Goal: Information Seeking & Learning: Learn about a topic

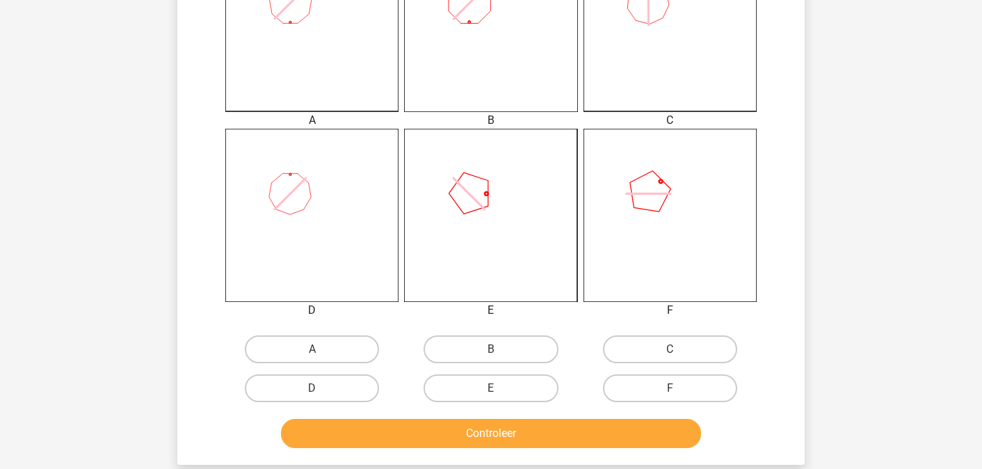
scroll to position [447, 0]
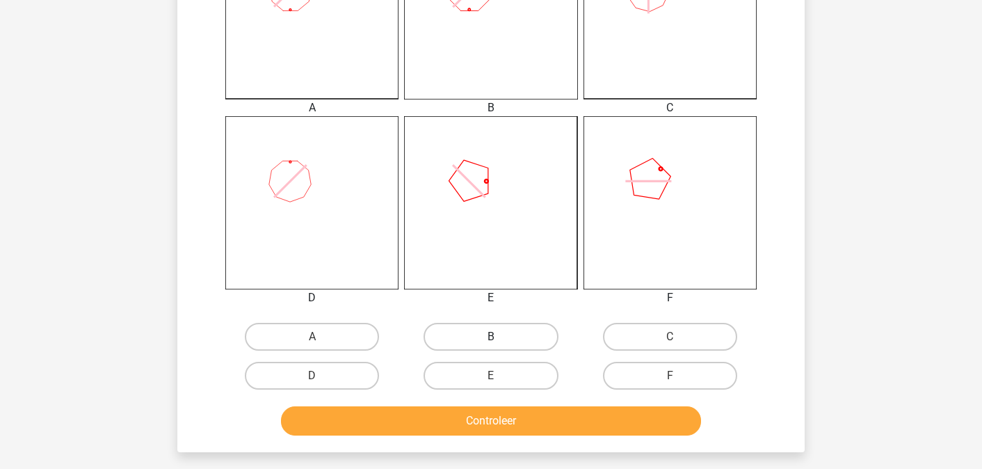
click at [465, 329] on label "B" at bounding box center [491, 337] width 134 height 28
click at [491, 337] on input "B" at bounding box center [495, 341] width 9 height 9
radio input "true"
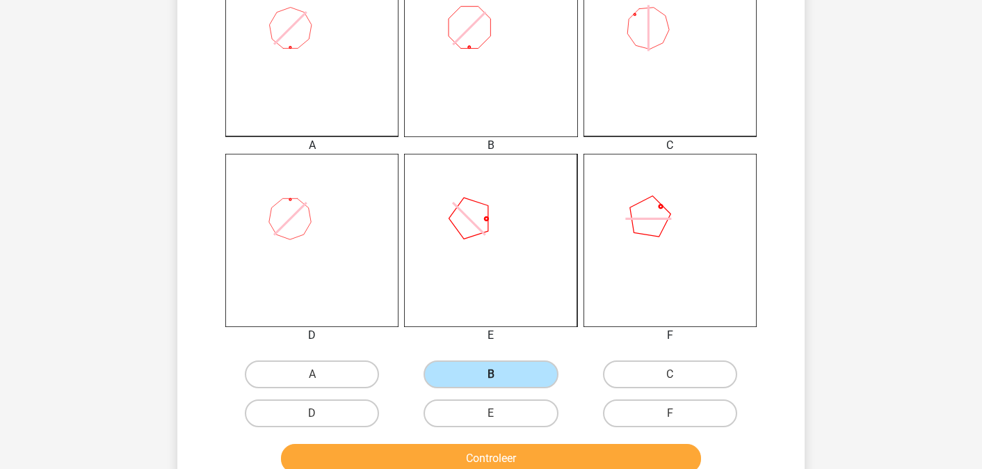
scroll to position [405, 0]
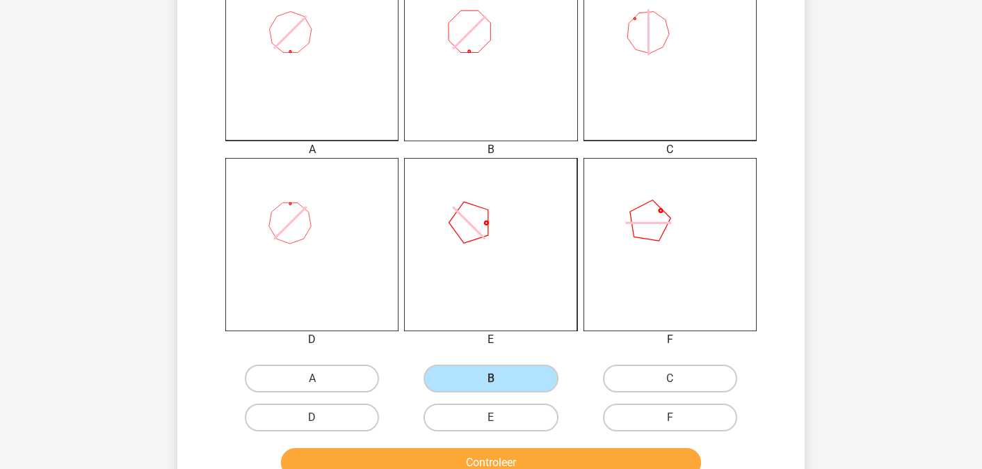
click at [403, 445] on div "Controleer" at bounding box center [491, 460] width 583 height 46
click at [401, 454] on button "Controleer" at bounding box center [491, 462] width 421 height 29
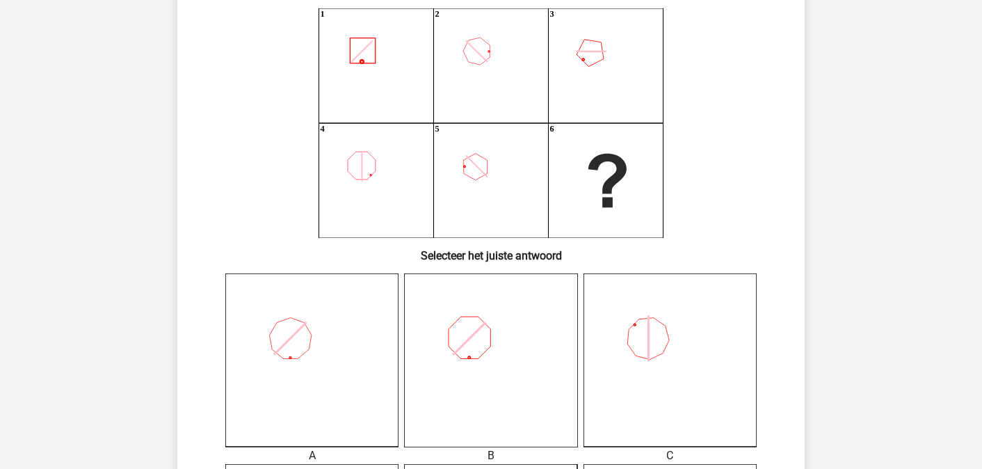
scroll to position [92, 0]
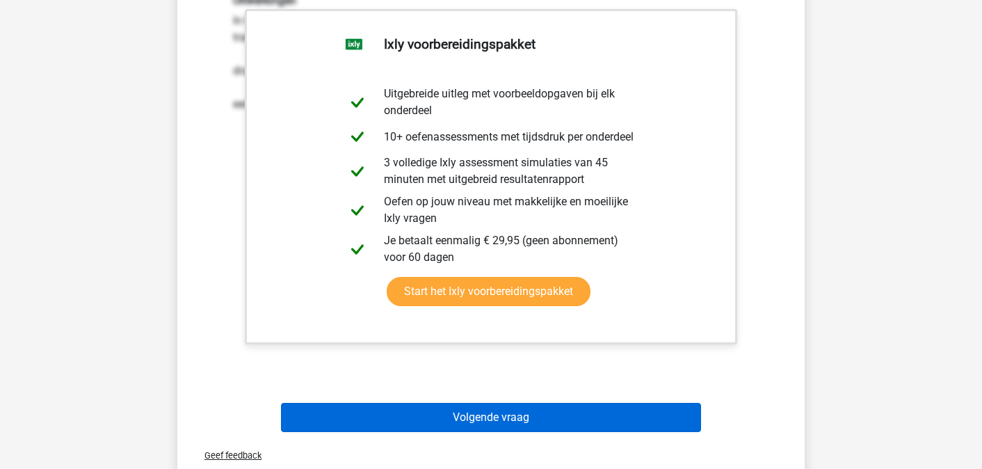
click at [395, 406] on button "Volgende vraag" at bounding box center [491, 417] width 421 height 29
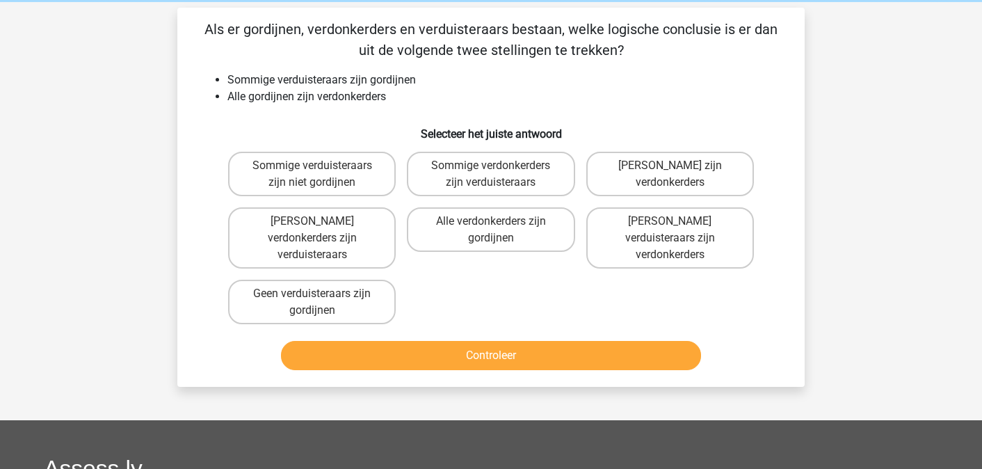
scroll to position [59, 0]
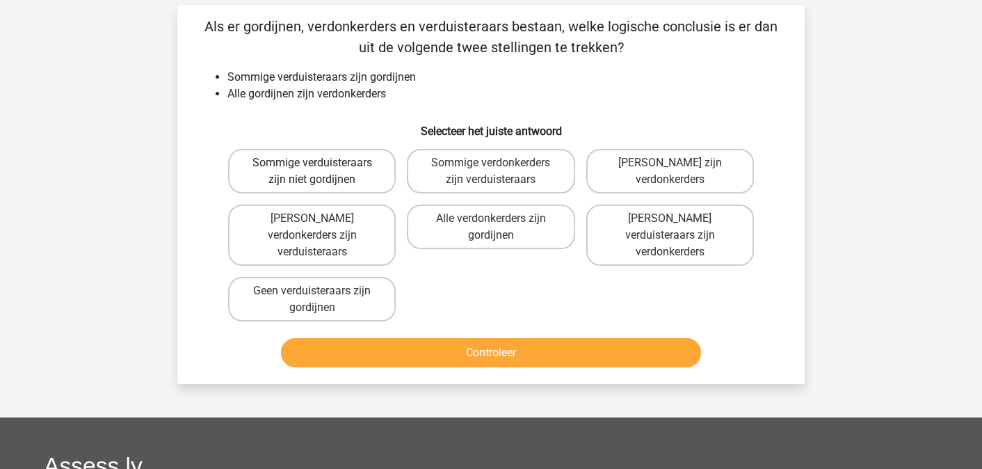
click at [359, 181] on label "Sommige verduisteraars zijn niet gordijnen" at bounding box center [312, 171] width 168 height 45
click at [321, 172] on input "Sommige verduisteraars zijn niet gordijnen" at bounding box center [316, 167] width 9 height 9
radio input "true"
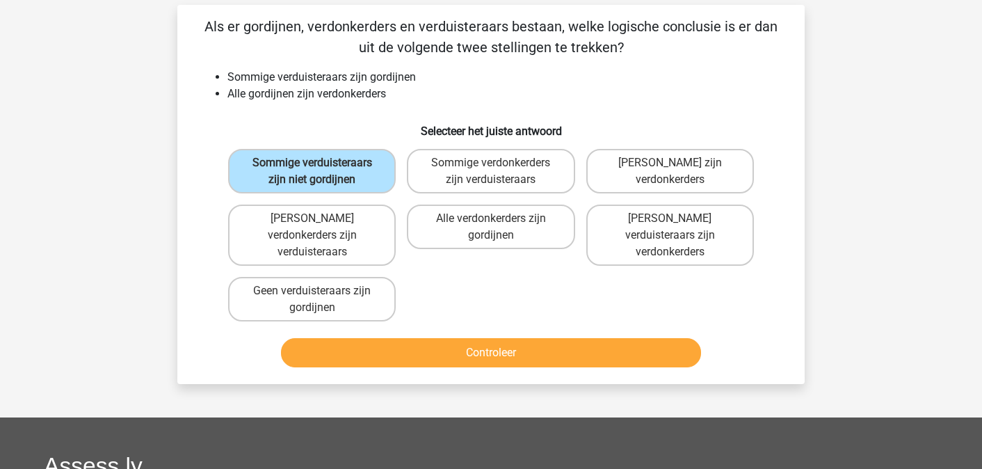
click at [446, 343] on button "Controleer" at bounding box center [491, 352] width 421 height 29
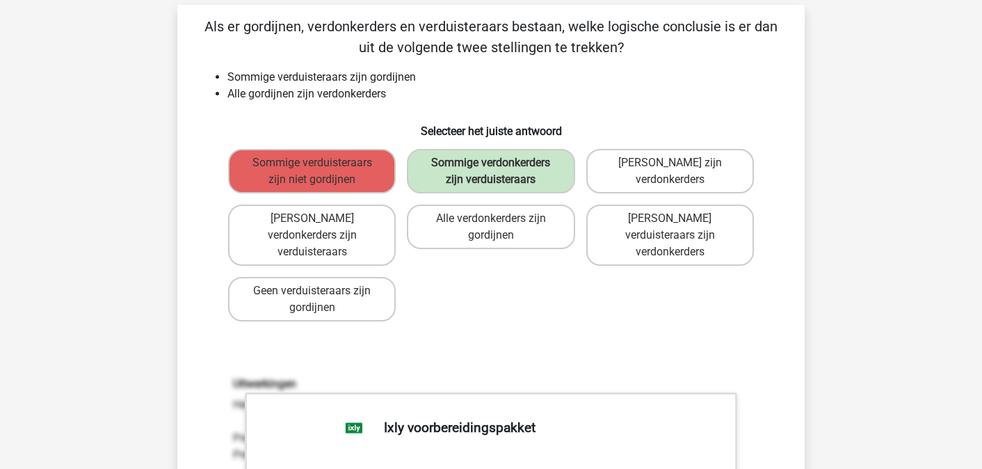
click at [446, 343] on div "Als er gordijnen, verdonkerders en verduisteraars bestaan, welke logische concl…" at bounding box center [491, 418] width 616 height 805
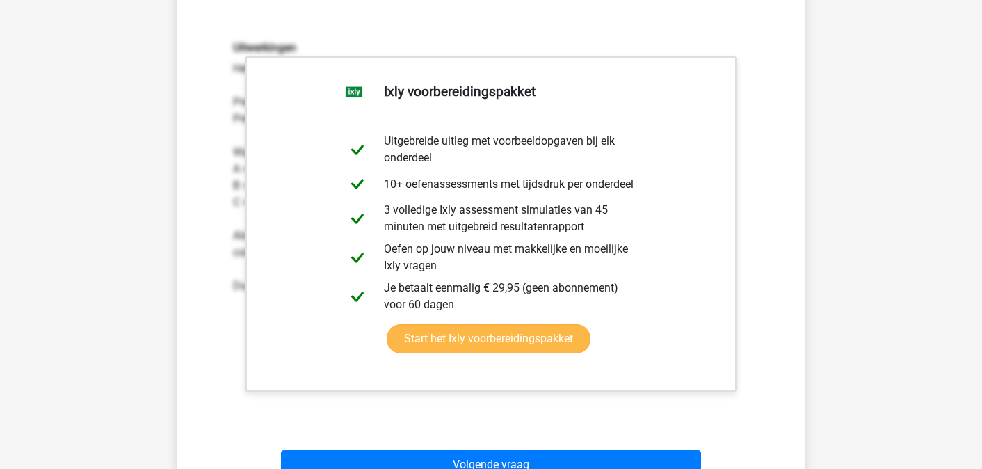
scroll to position [394, 0]
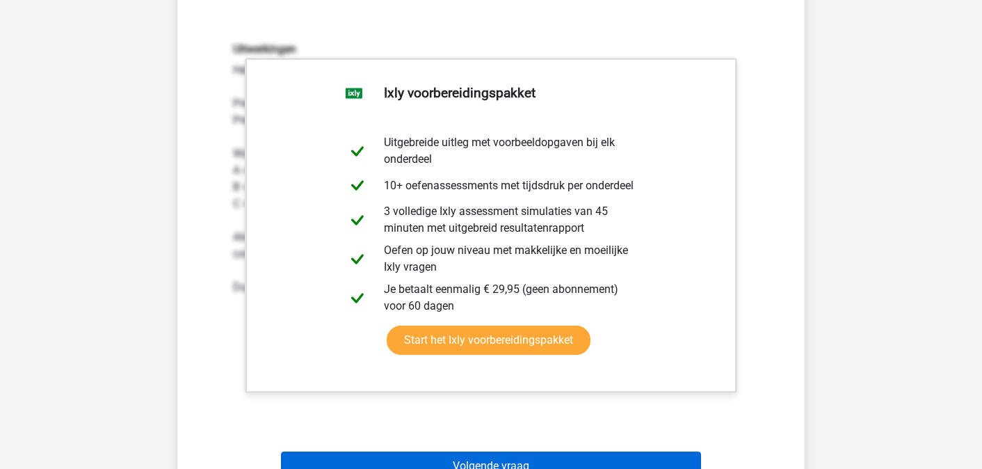
click at [442, 466] on button "Volgende vraag" at bounding box center [491, 465] width 421 height 29
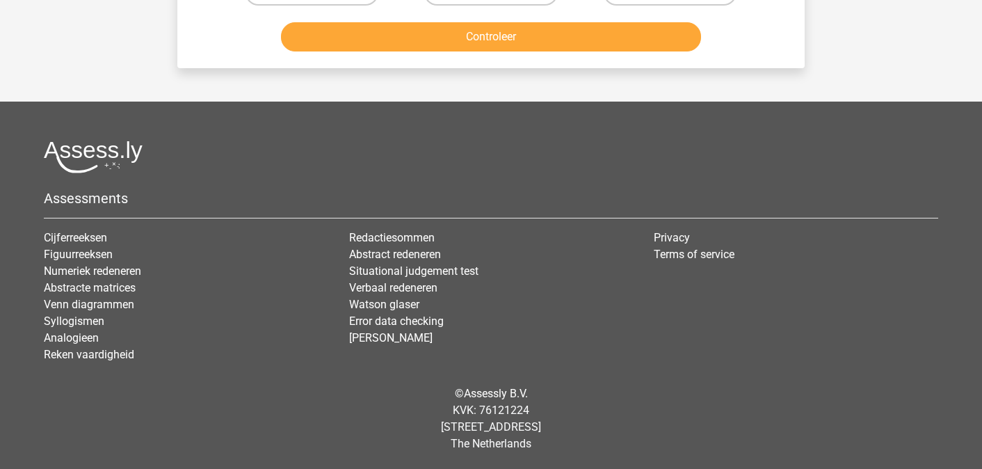
scroll to position [64, 0]
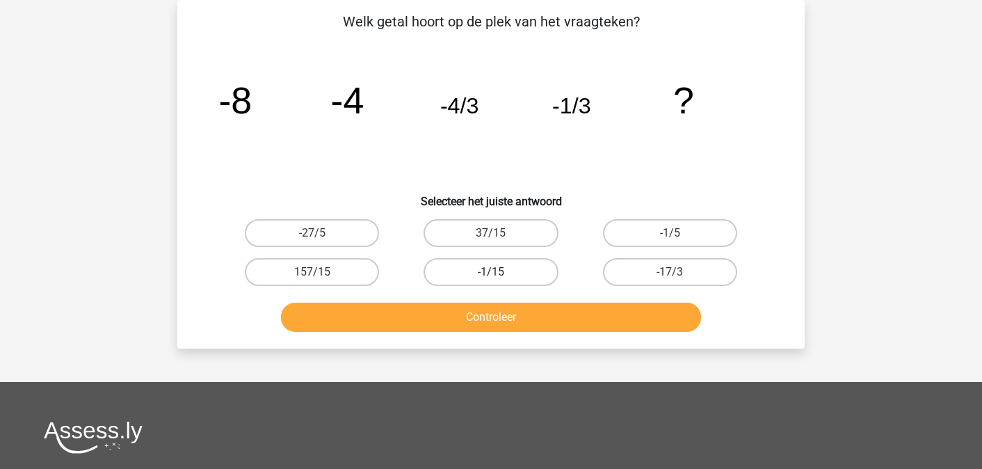
click at [539, 263] on label "-1/15" at bounding box center [491, 272] width 134 height 28
click at [500, 272] on input "-1/15" at bounding box center [495, 276] width 9 height 9
radio input "true"
click at [526, 319] on button "Controleer" at bounding box center [491, 317] width 421 height 29
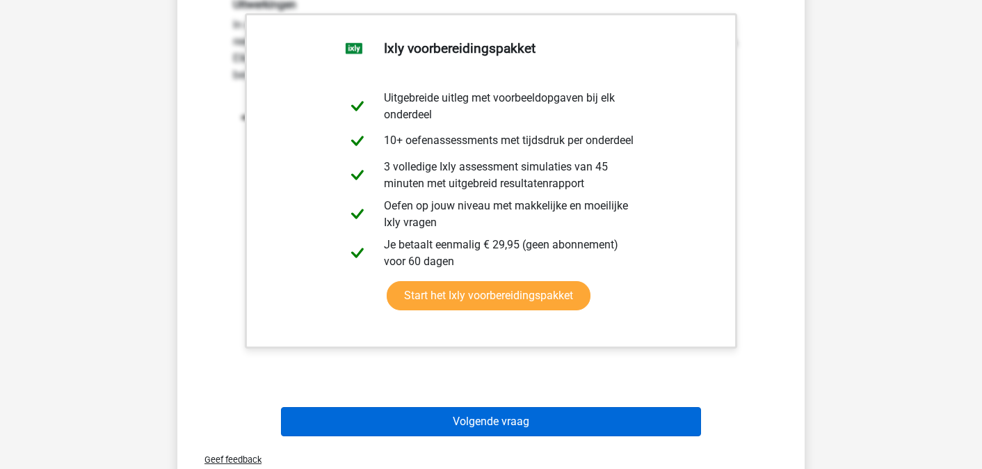
click at [486, 415] on button "Volgende vraag" at bounding box center [491, 421] width 421 height 29
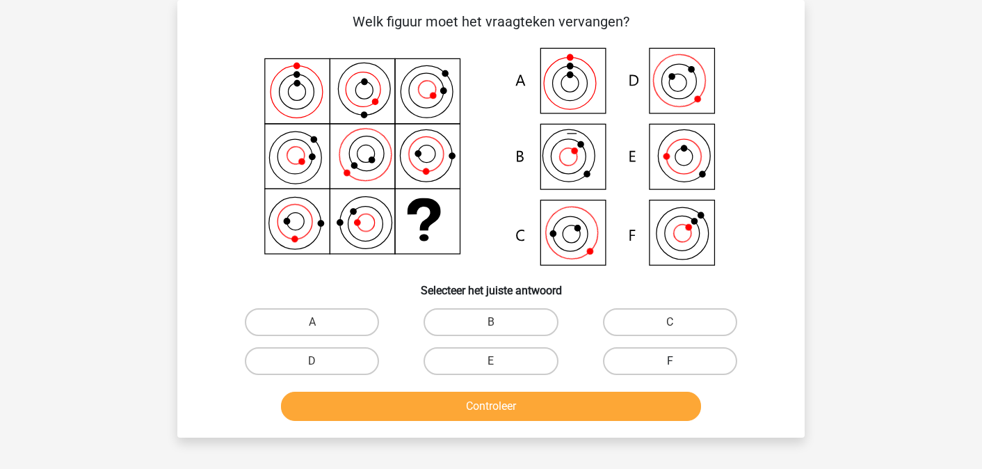
drag, startPoint x: 656, startPoint y: 362, endPoint x: 641, endPoint y: 371, distance: 17.8
click at [655, 362] on label "F" at bounding box center [670, 361] width 134 height 28
click at [670, 362] on input "F" at bounding box center [674, 365] width 9 height 9
radio input "true"
click at [607, 390] on div "Controleer" at bounding box center [491, 404] width 583 height 46
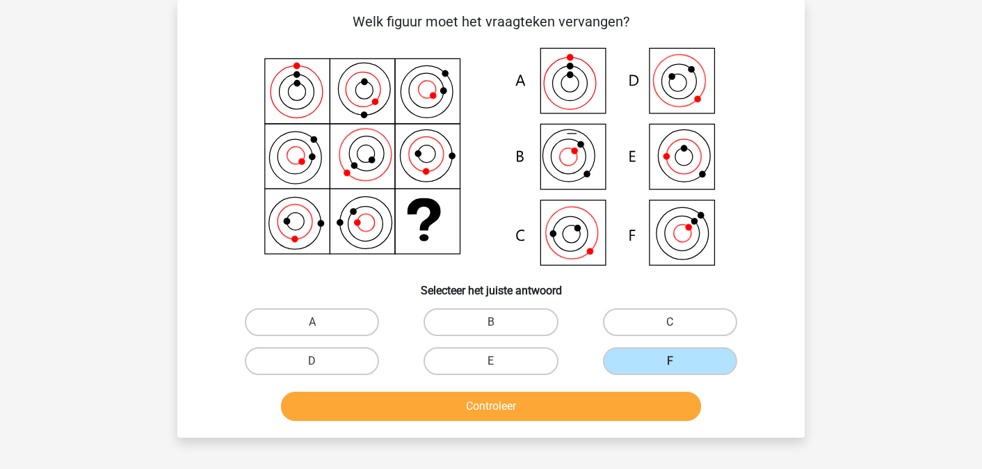
click at [595, 403] on button "Controleer" at bounding box center [491, 406] width 421 height 29
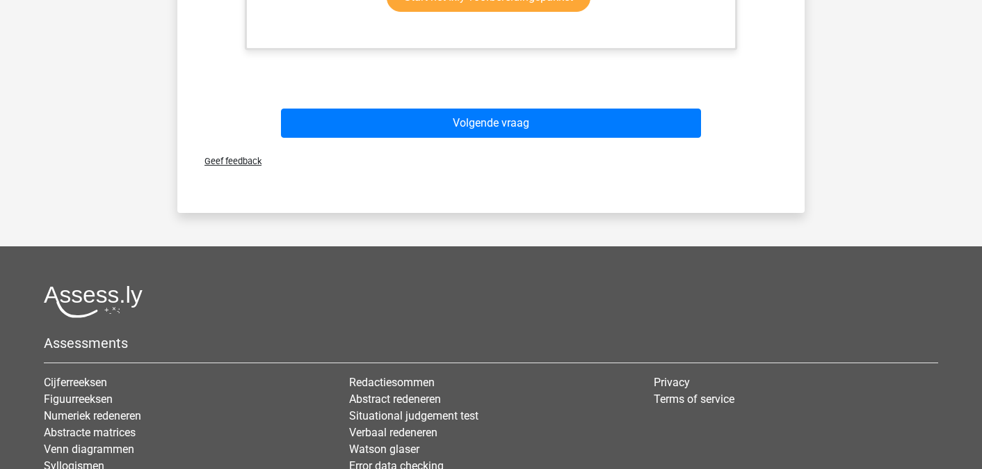
scroll to position [798, 1]
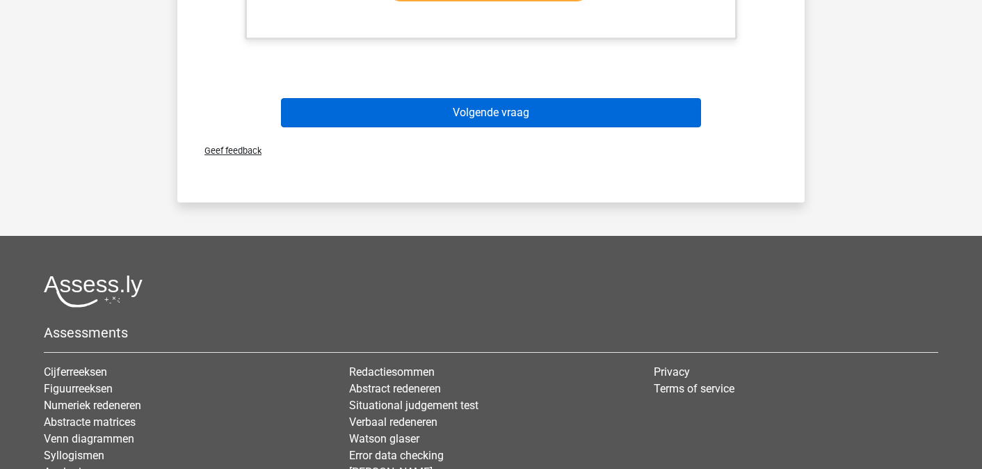
click at [550, 111] on button "Volgende vraag" at bounding box center [491, 112] width 421 height 29
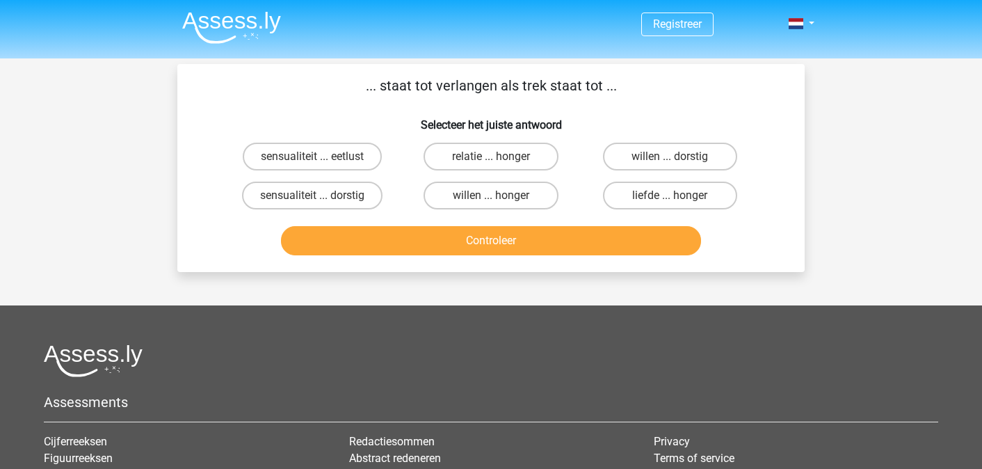
scroll to position [0, 0]
click at [309, 150] on label "sensualiteit ... eetlust" at bounding box center [312, 157] width 139 height 28
click at [312, 157] on input "sensualiteit ... eetlust" at bounding box center [316, 161] width 9 height 9
radio input "true"
click at [350, 246] on button "Controleer" at bounding box center [491, 240] width 421 height 29
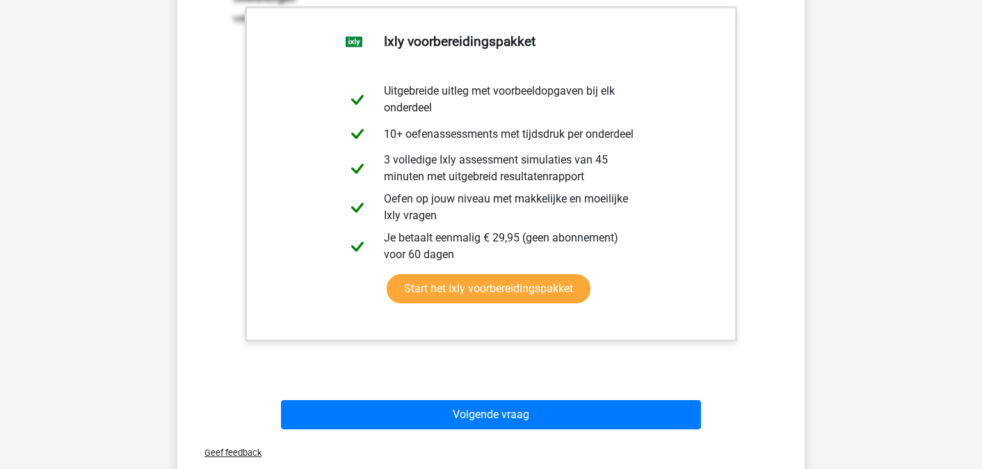
scroll to position [502, 0]
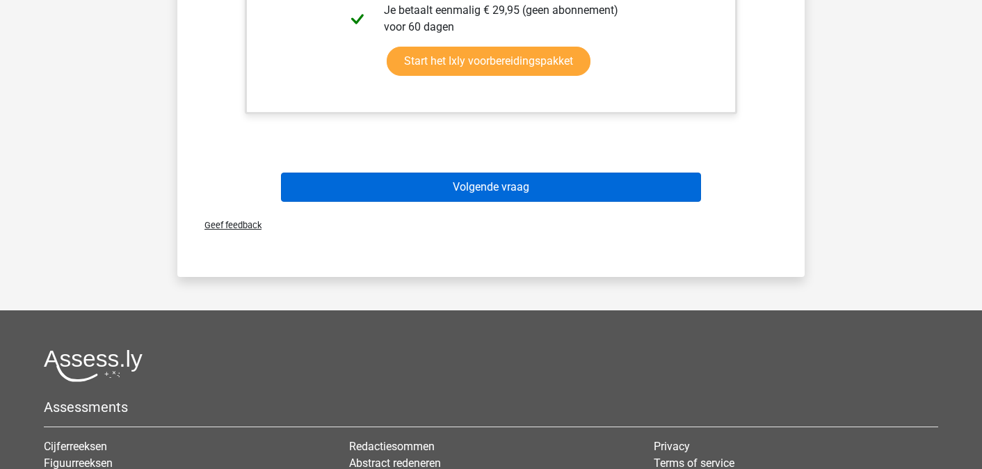
click at [354, 197] on button "Volgende vraag" at bounding box center [491, 187] width 421 height 29
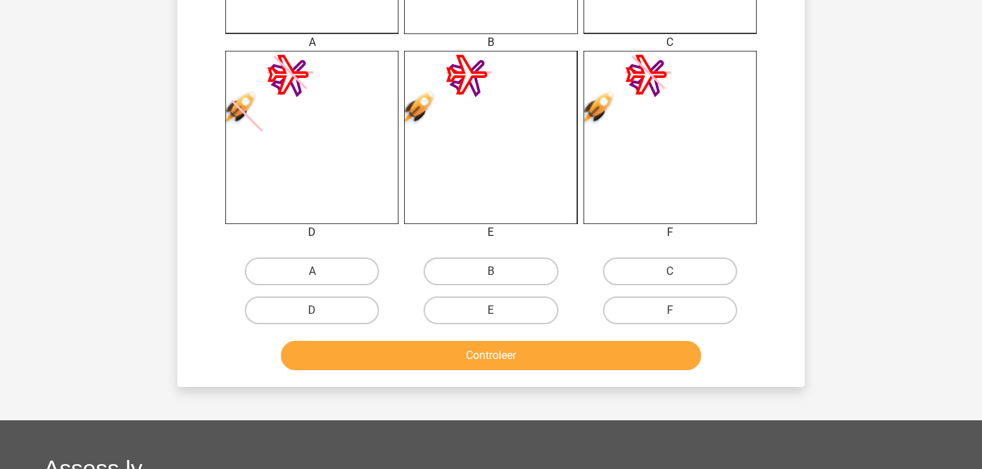
scroll to position [611, 0]
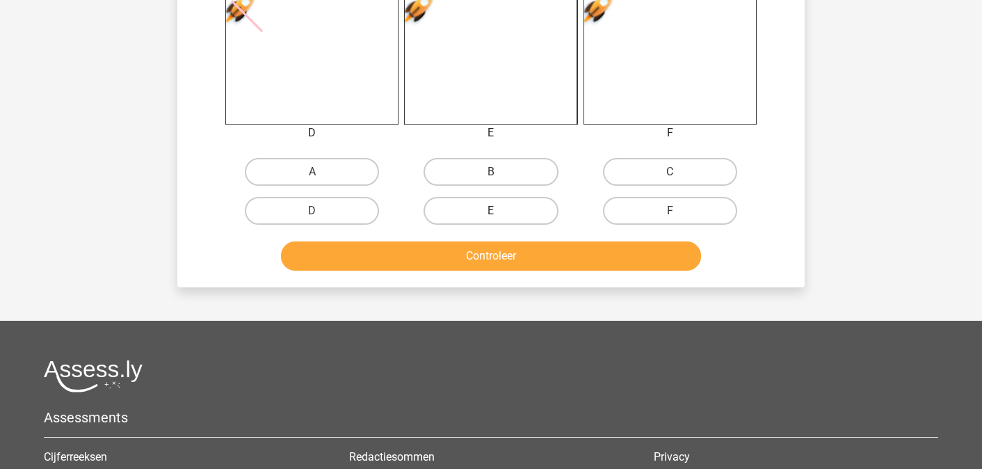
click at [435, 207] on label "E" at bounding box center [491, 211] width 134 height 28
click at [491, 211] on input "E" at bounding box center [495, 215] width 9 height 9
radio input "true"
click at [429, 253] on button "Controleer" at bounding box center [491, 255] width 421 height 29
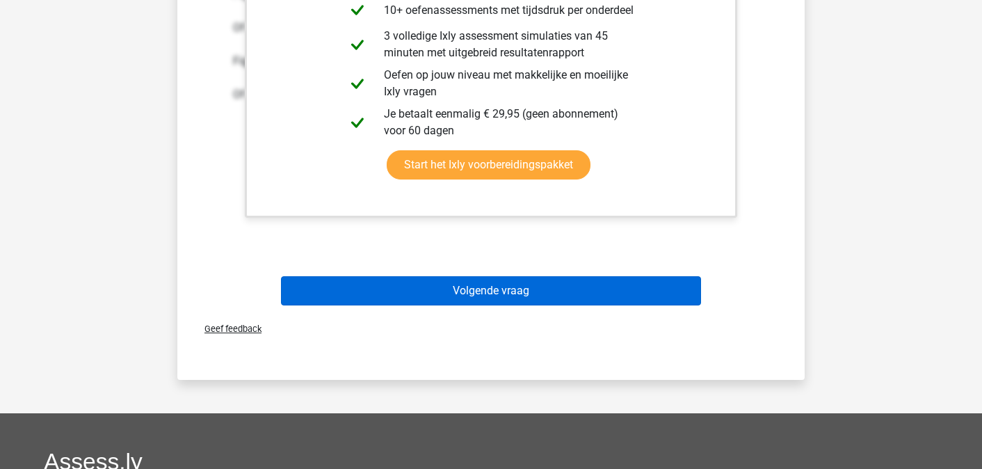
click at [435, 304] on button "Volgende vraag" at bounding box center [491, 290] width 421 height 29
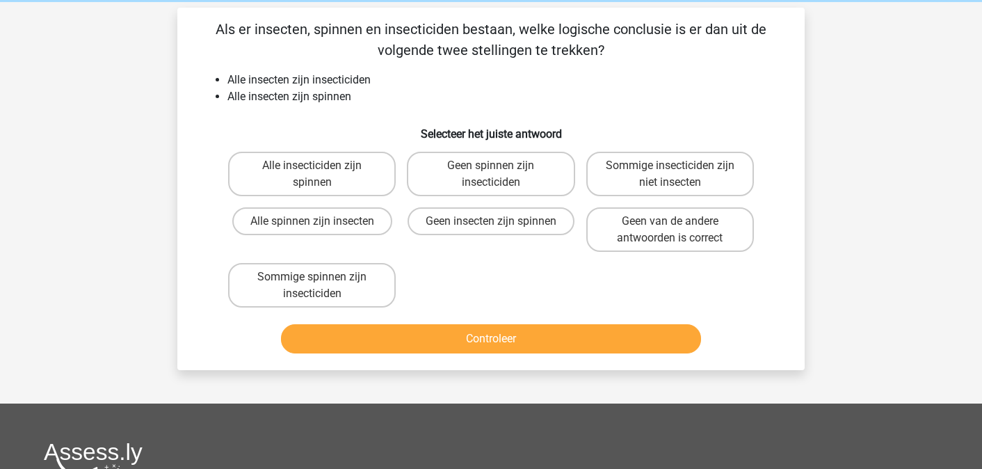
scroll to position [56, 0]
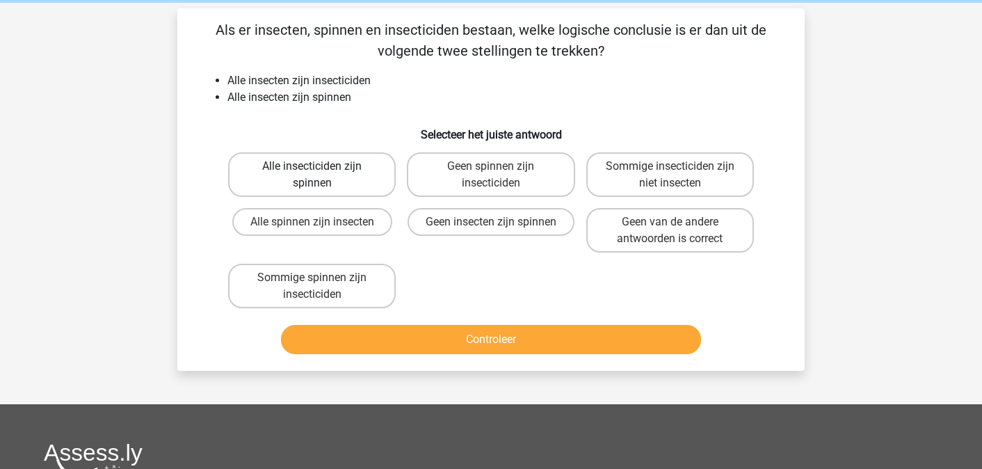
click at [319, 163] on label "Alle insecticiden zijn spinnen" at bounding box center [312, 174] width 168 height 45
click at [319, 166] on input "Alle insecticiden zijn spinnen" at bounding box center [316, 170] width 9 height 9
radio input "true"
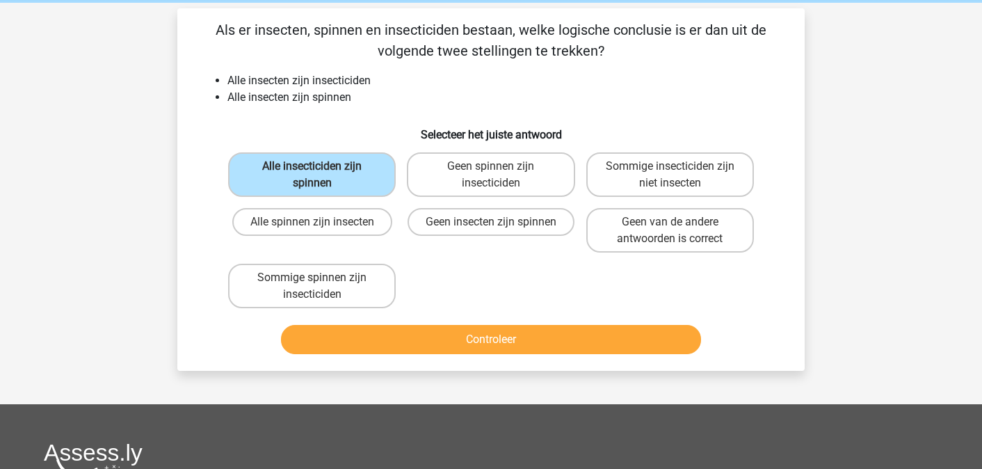
click at [362, 333] on button "Controleer" at bounding box center [491, 339] width 421 height 29
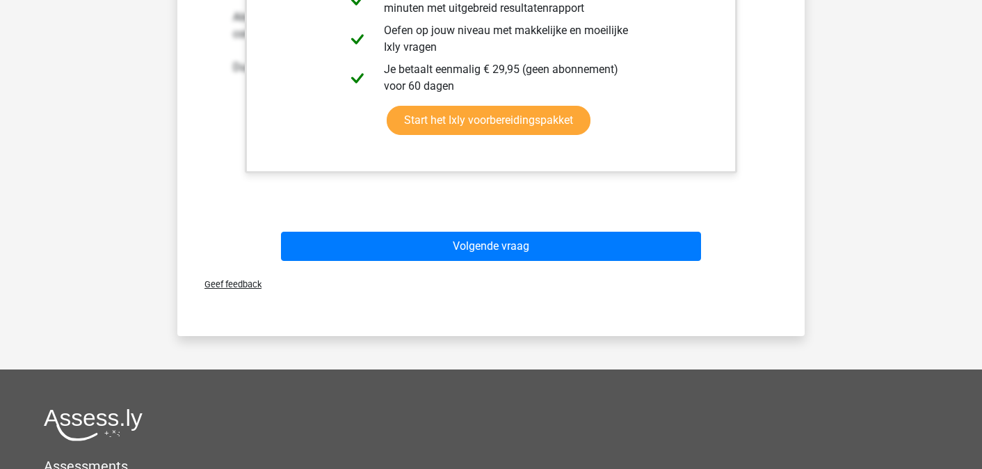
scroll to position [675, 0]
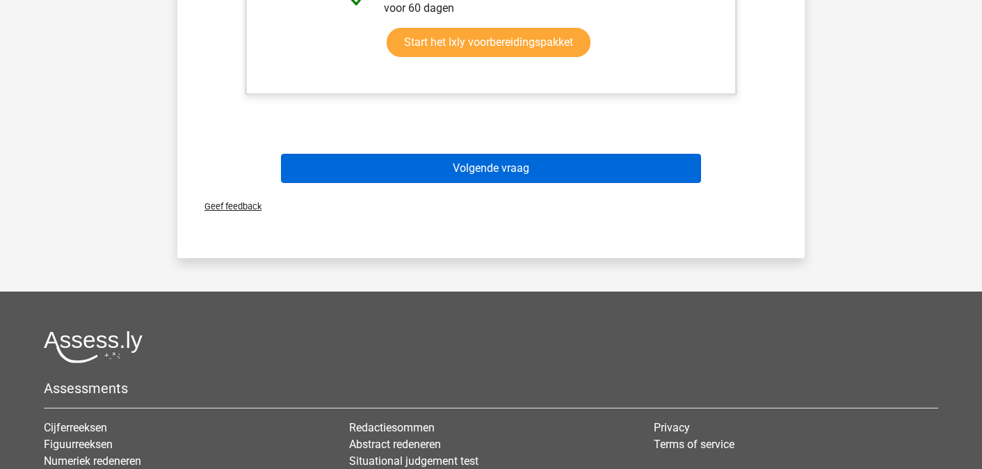
click at [380, 178] on button "Volgende vraag" at bounding box center [491, 168] width 421 height 29
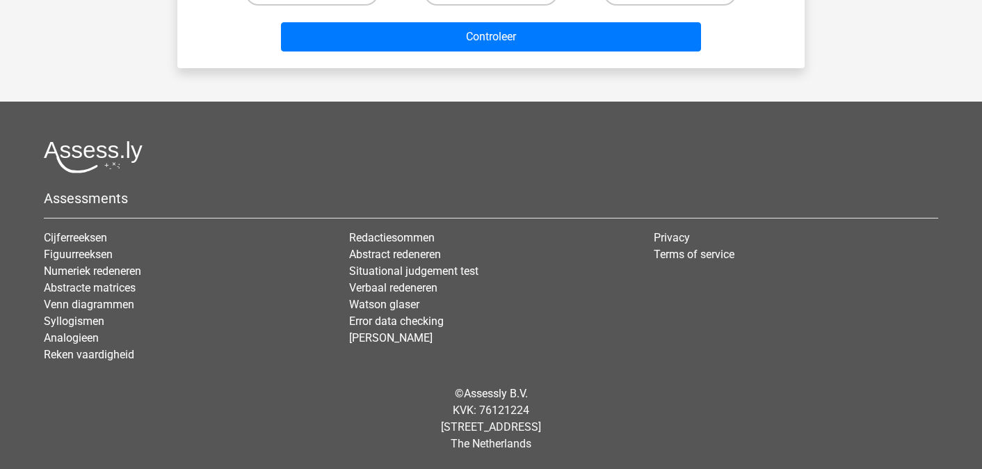
scroll to position [64, 0]
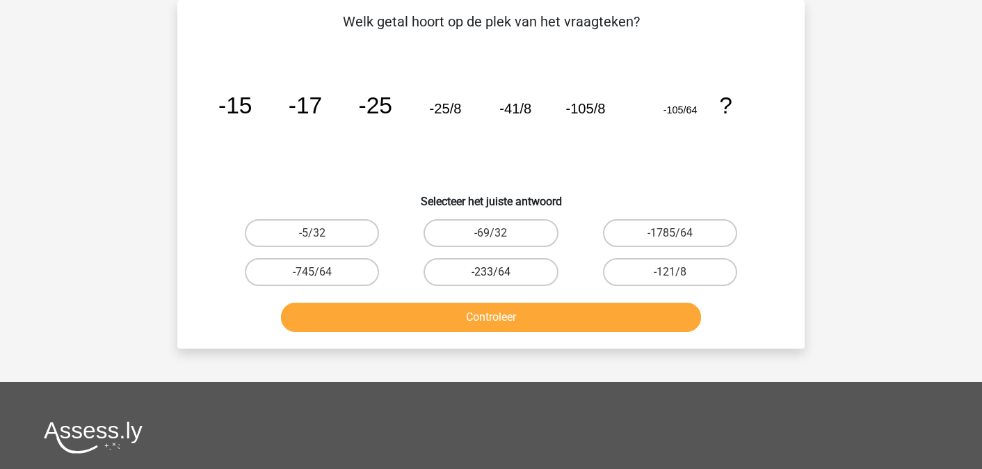
click at [474, 259] on label "-233/64" at bounding box center [491, 272] width 134 height 28
click at [491, 272] on input "-233/64" at bounding box center [495, 276] width 9 height 9
radio input "true"
click at [534, 337] on div "Controleer" at bounding box center [491, 320] width 537 height 35
click at [525, 317] on button "Controleer" at bounding box center [491, 317] width 421 height 29
